Goal: Information Seeking & Learning: Learn about a topic

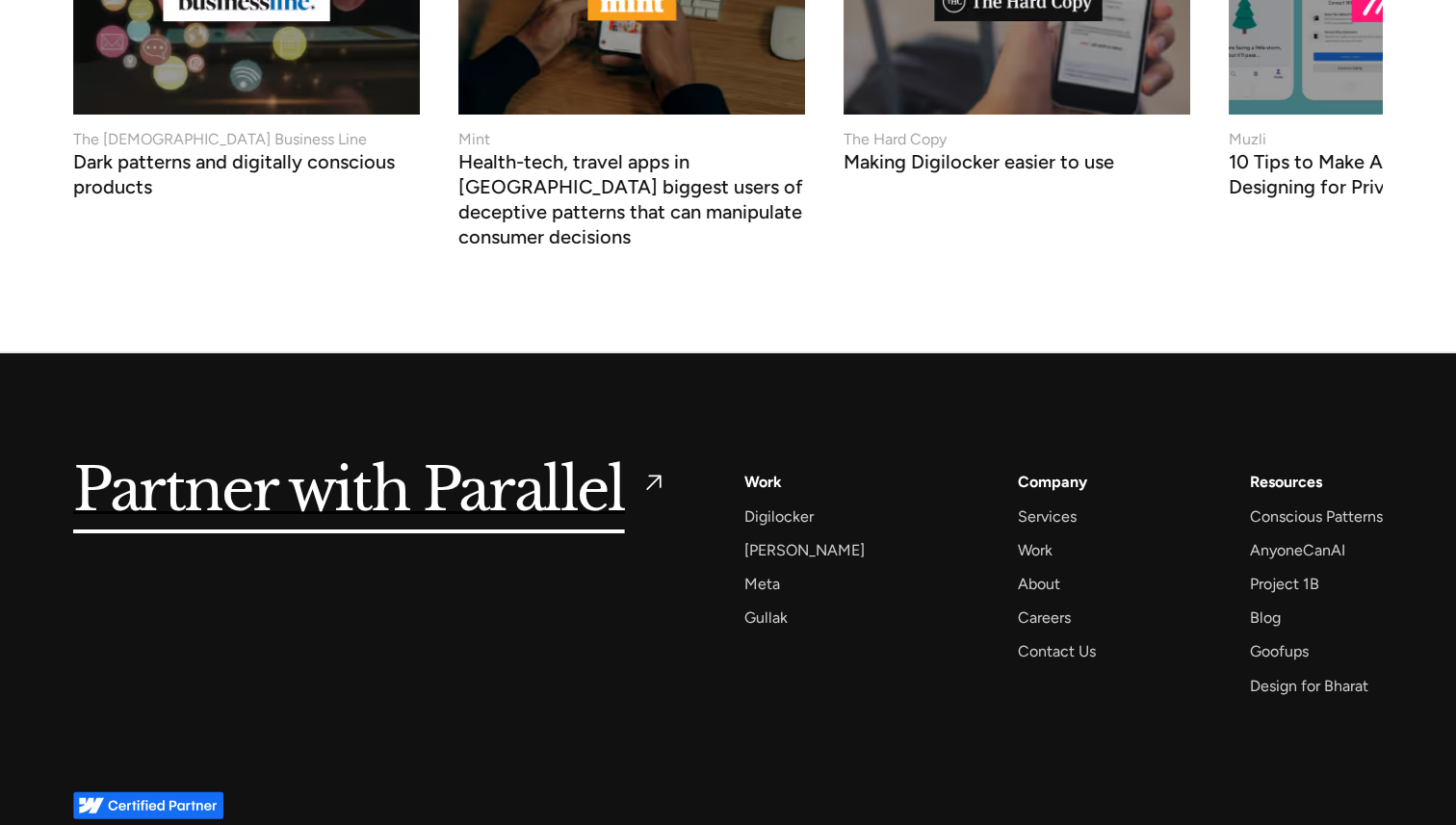
scroll to position [7316, 0]
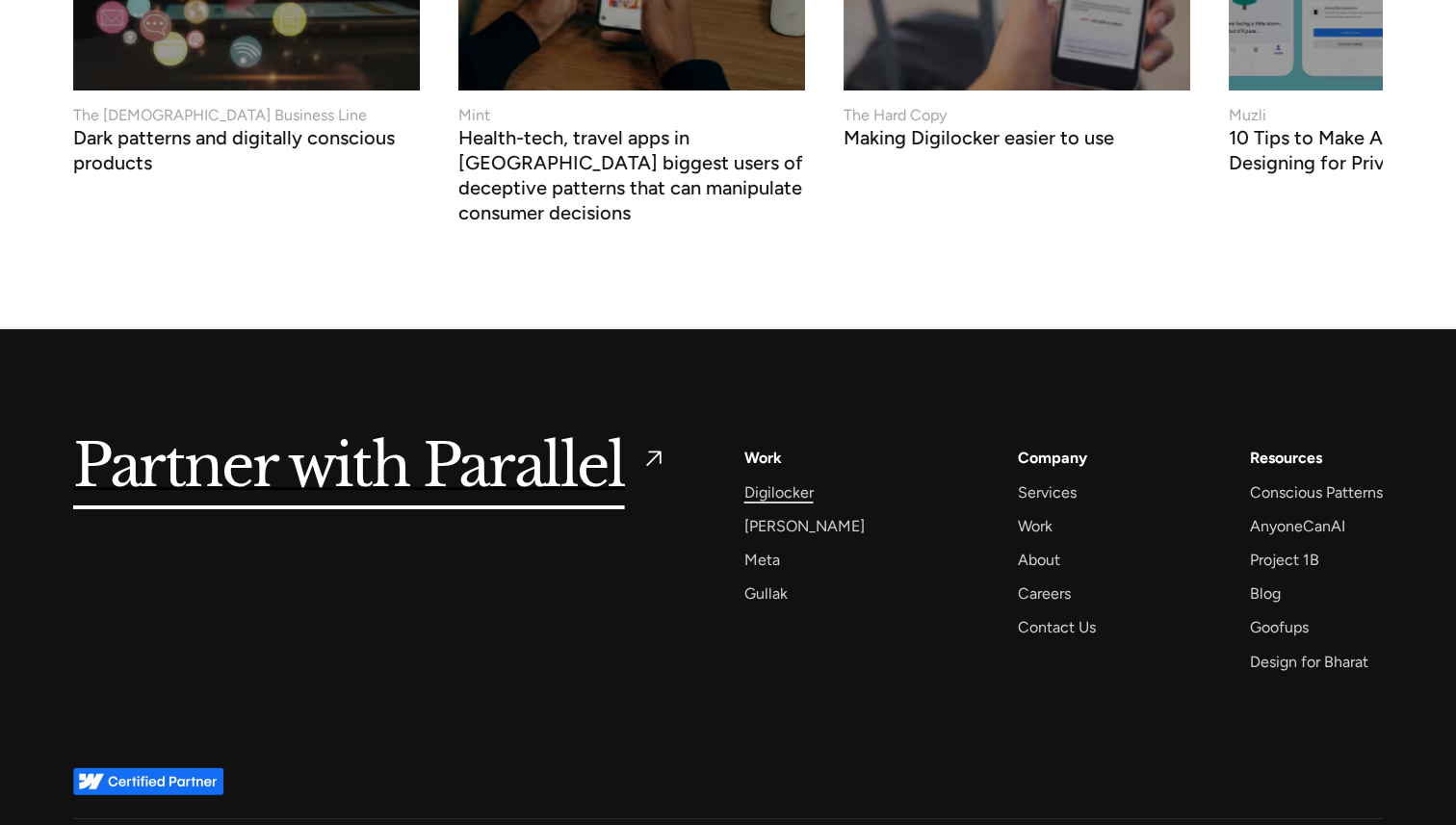
click at [762, 479] on div "Digilocker" at bounding box center [779, 492] width 70 height 26
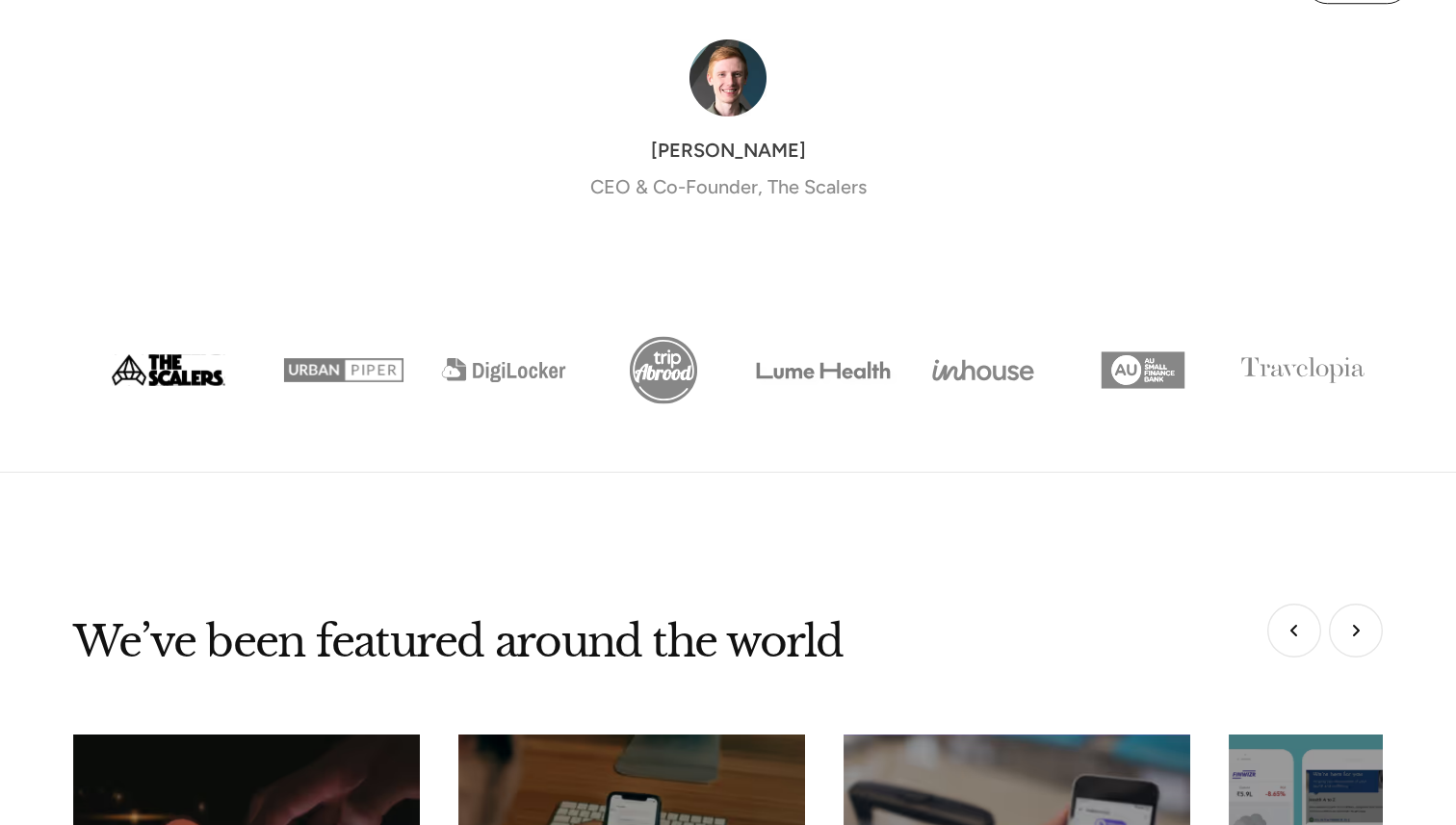
scroll to position [7316, 0]
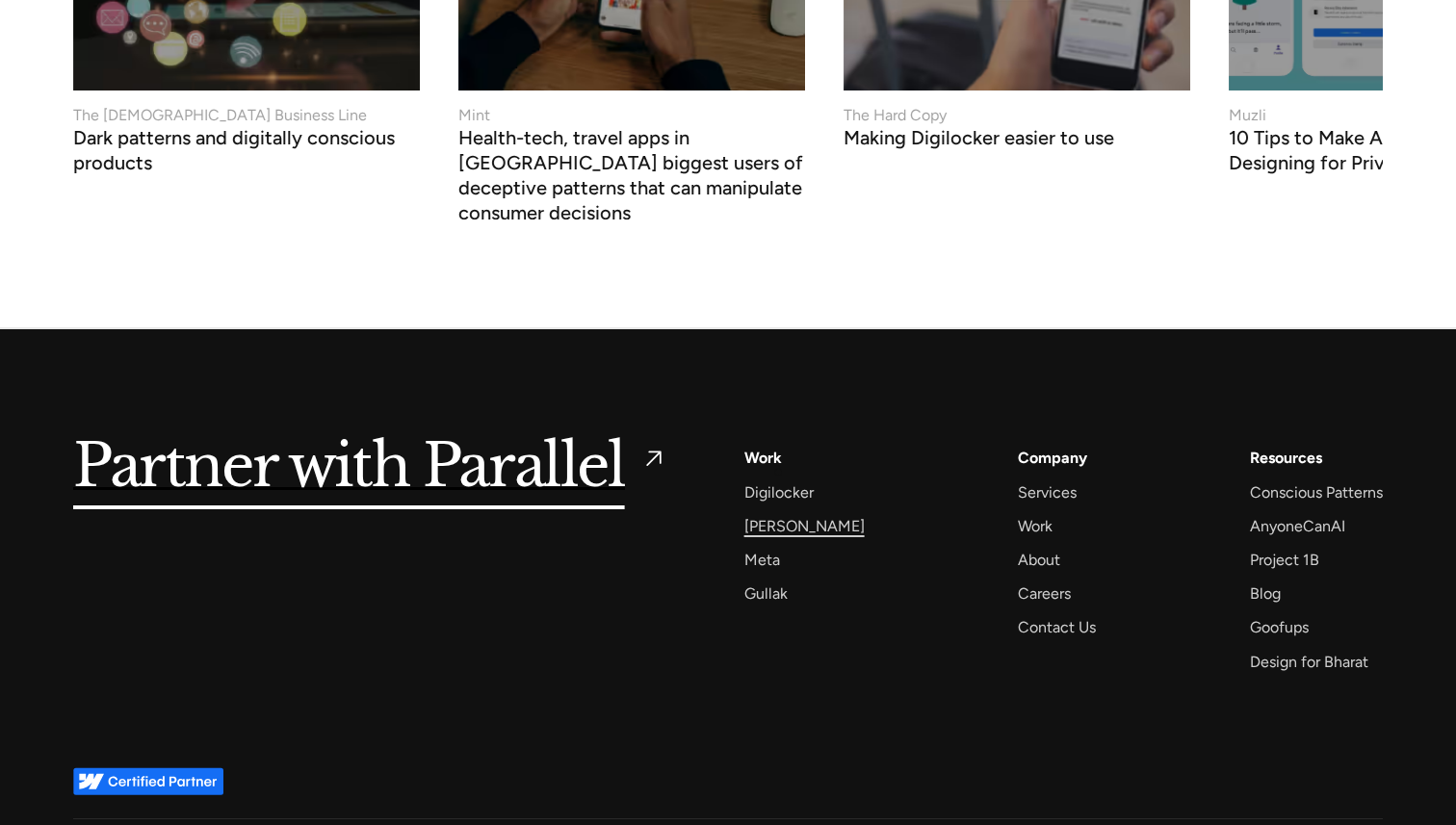
click at [778, 513] on div "[PERSON_NAME]" at bounding box center [804, 526] width 120 height 26
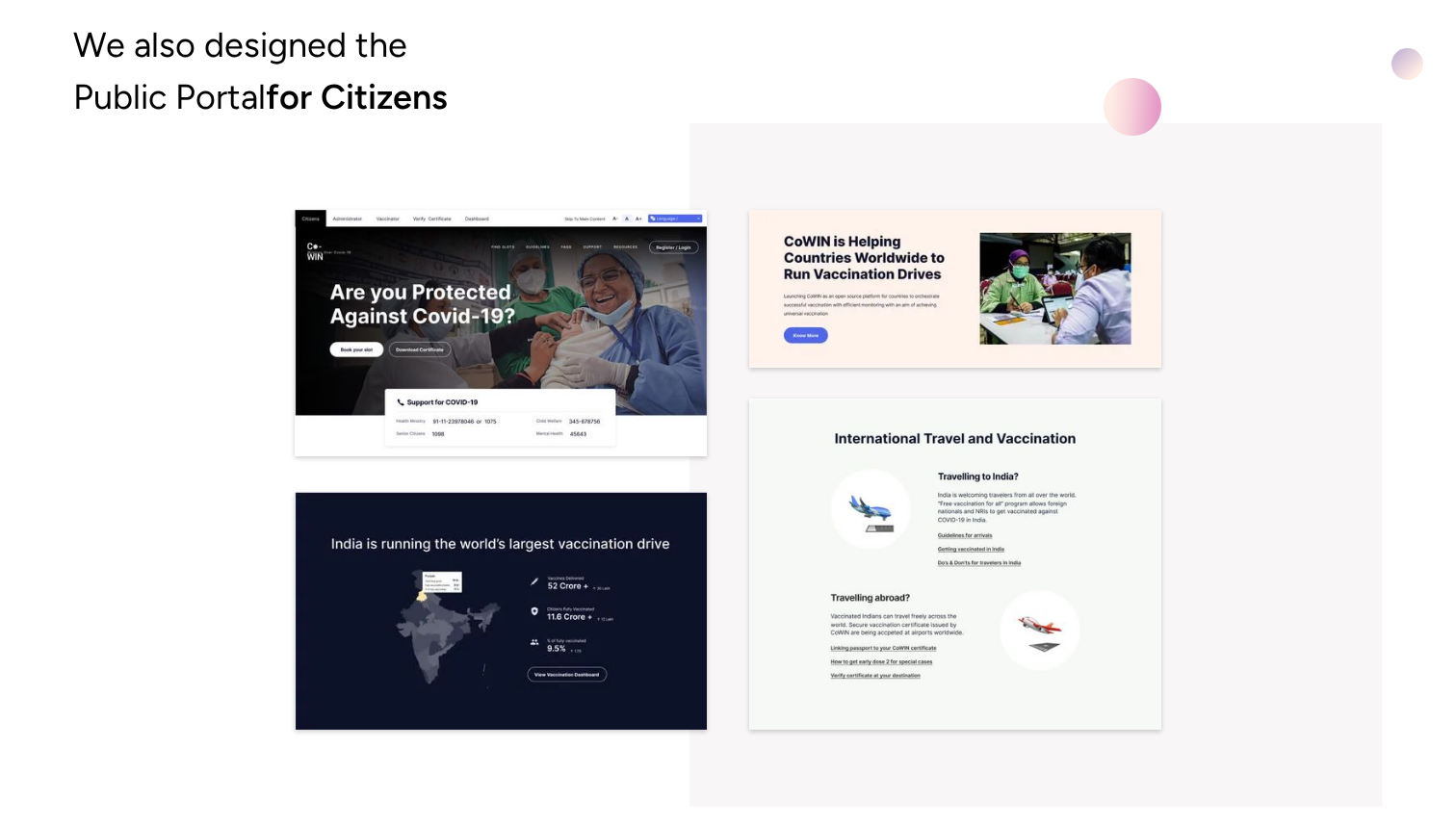
scroll to position [12252, 0]
